Goal: Find specific page/section: Find specific page/section

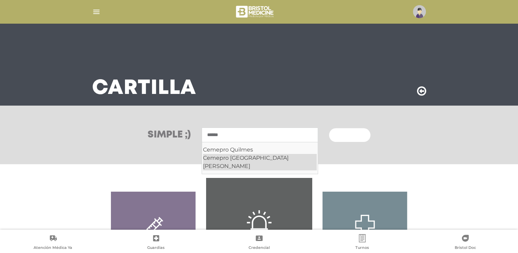
click at [245, 156] on div "Cemepro San Isidro" at bounding box center [260, 162] width 114 height 16
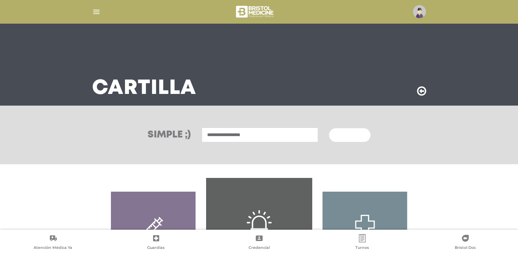
type input "**********"
click at [358, 133] on button "Buscar" at bounding box center [349, 135] width 41 height 14
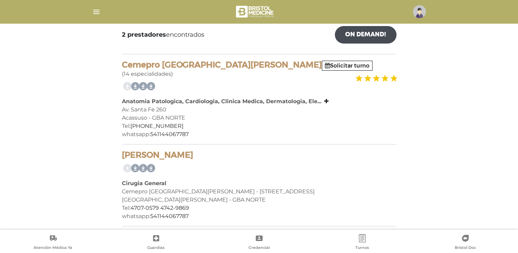
scroll to position [111, 0]
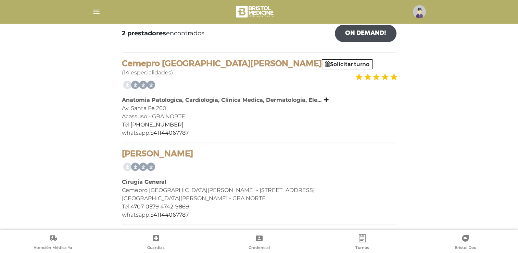
click at [95, 10] on img "button" at bounding box center [96, 12] width 9 height 9
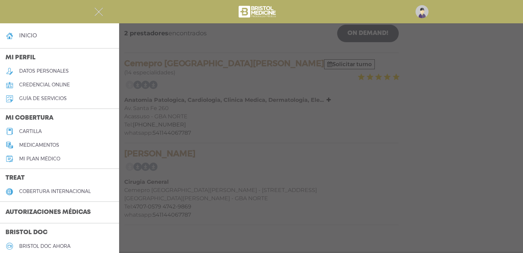
click at [35, 132] on h5 "cartilla" at bounding box center [30, 131] width 23 height 6
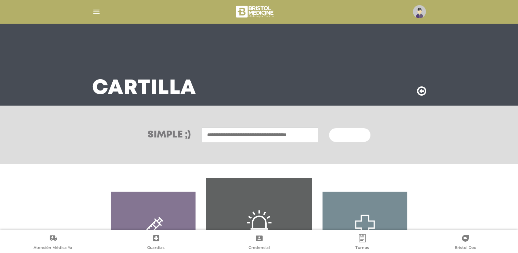
click at [273, 132] on input "text" at bounding box center [260, 134] width 116 height 15
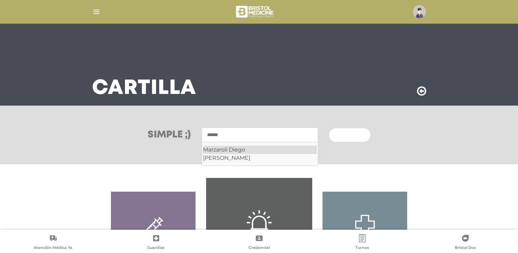
click at [241, 149] on div "Marzaroli Diego" at bounding box center [260, 149] width 114 height 8
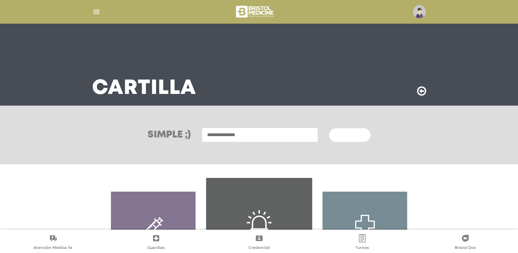
type input "**********"
click at [347, 135] on span "Buscar" at bounding box center [347, 135] width 20 height 5
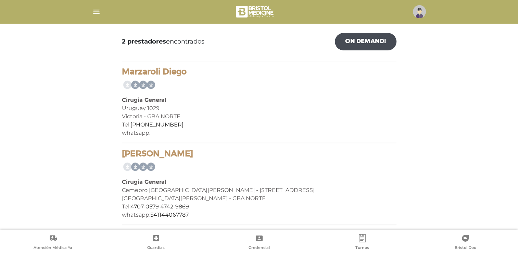
scroll to position [103, 0]
